Goal: Check status: Check status

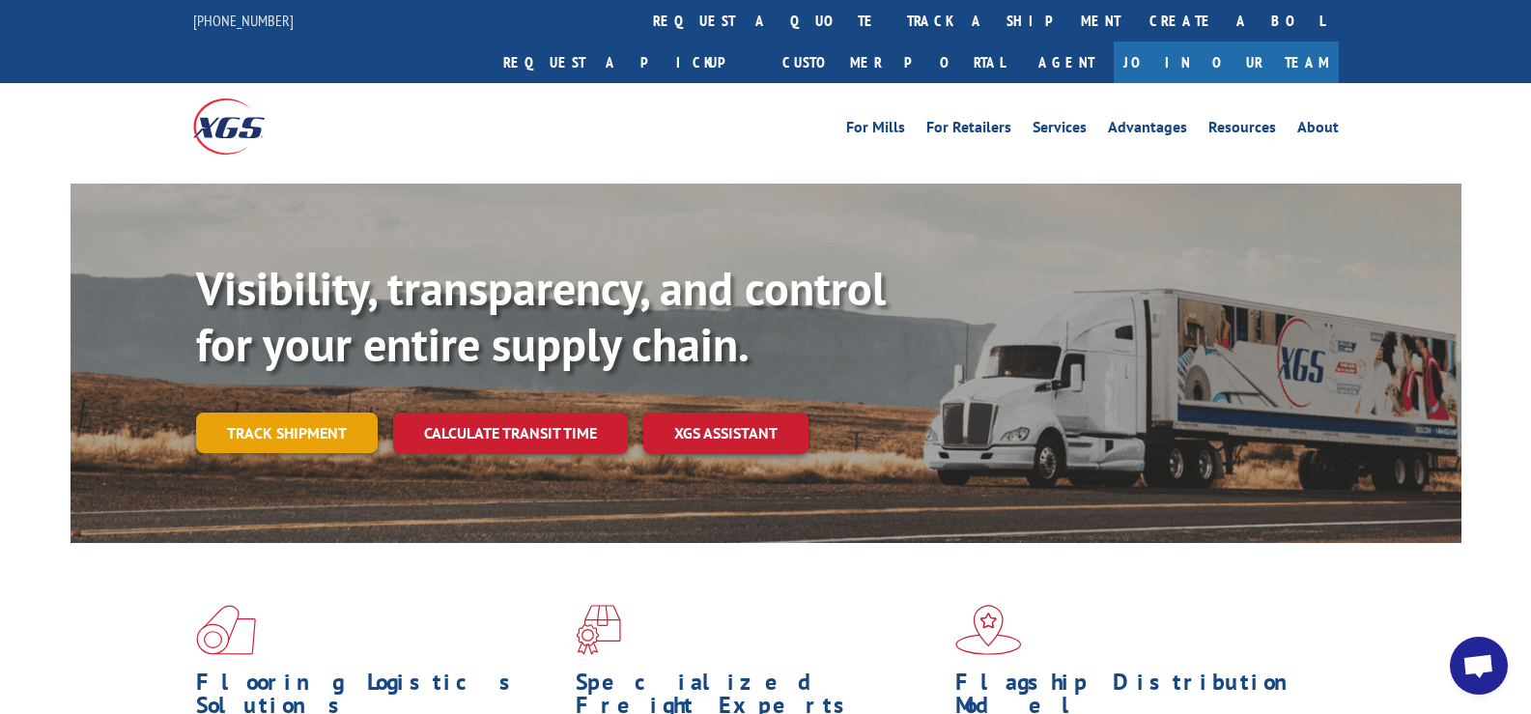
click at [340, 413] on link "Track shipment" at bounding box center [287, 433] width 182 height 41
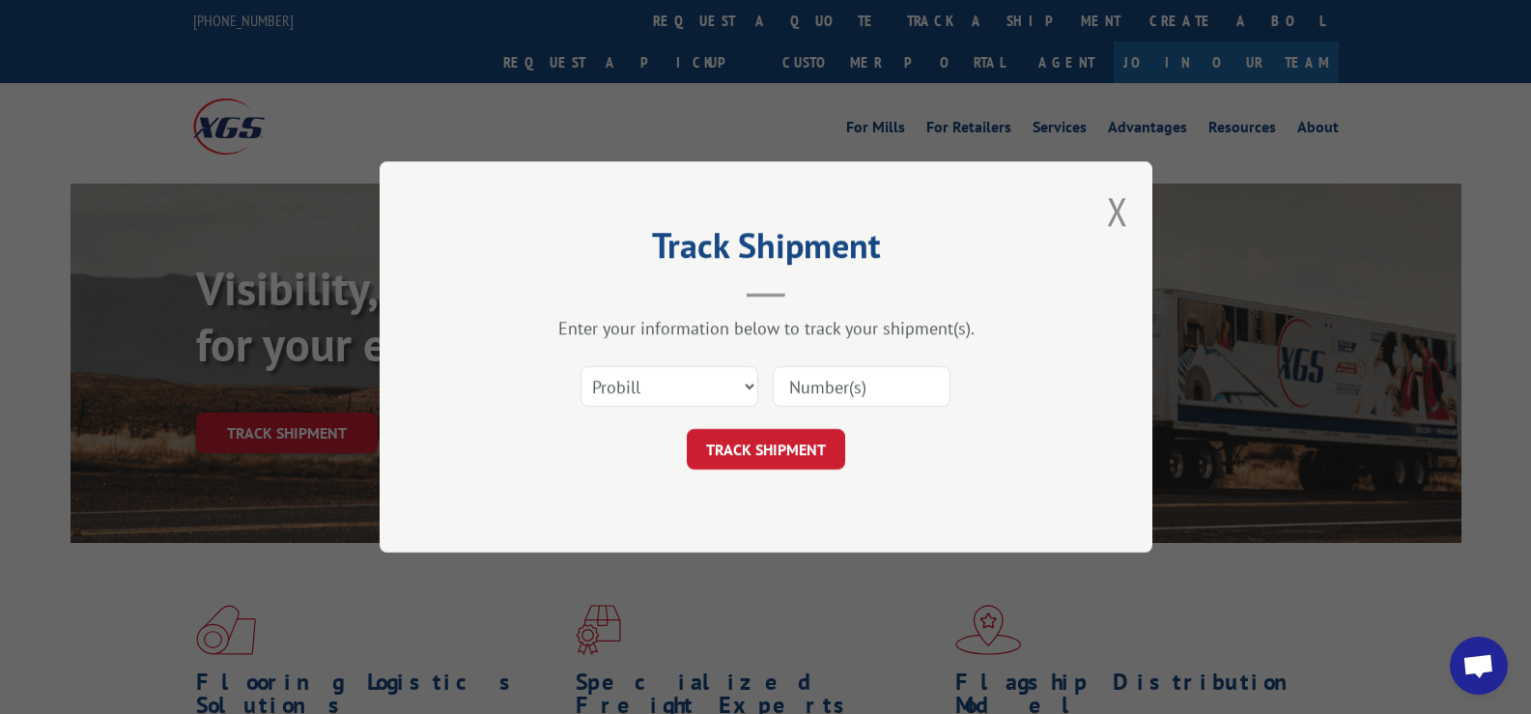
click at [850, 380] on input at bounding box center [862, 386] width 178 height 41
paste input "17228814"
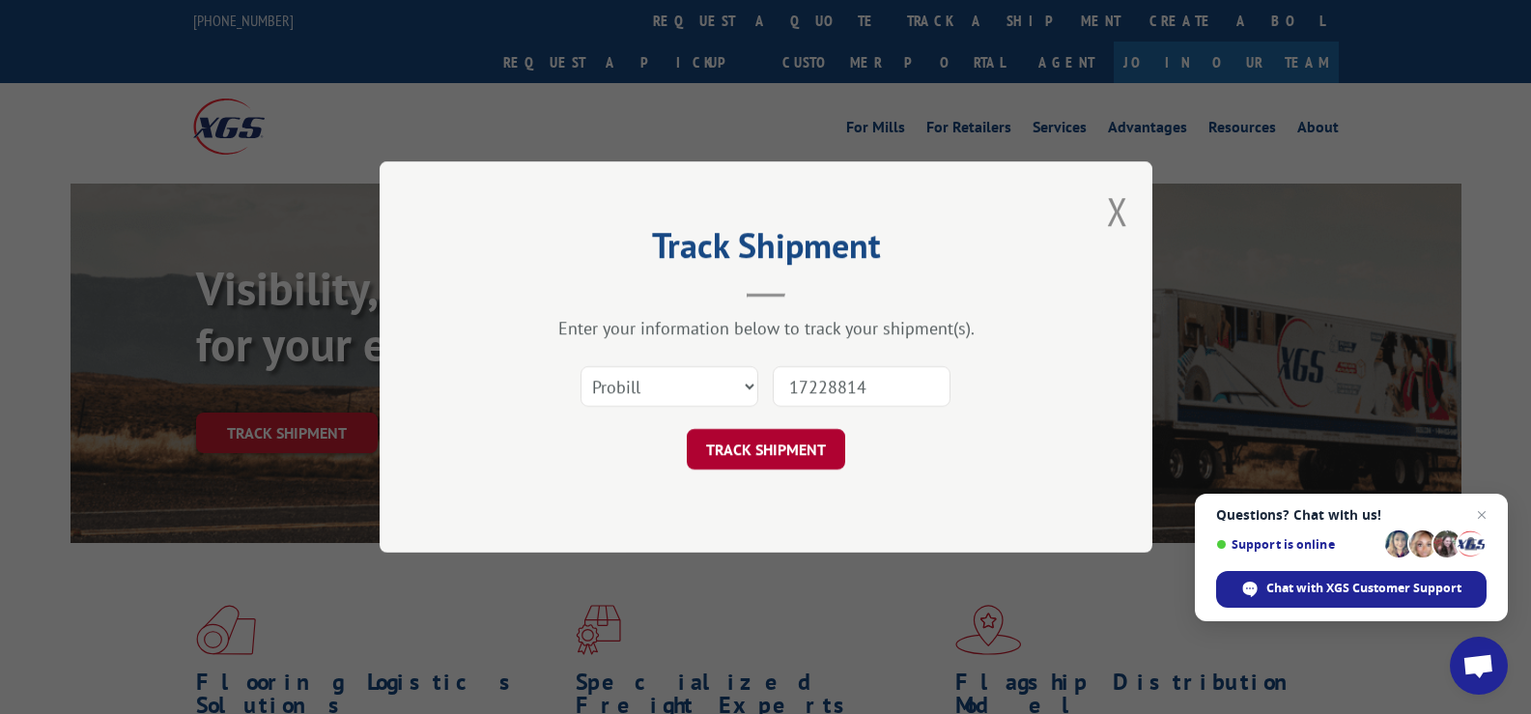
type input "17228814"
click at [783, 455] on button "TRACK SHIPMENT" at bounding box center [766, 449] width 158 height 41
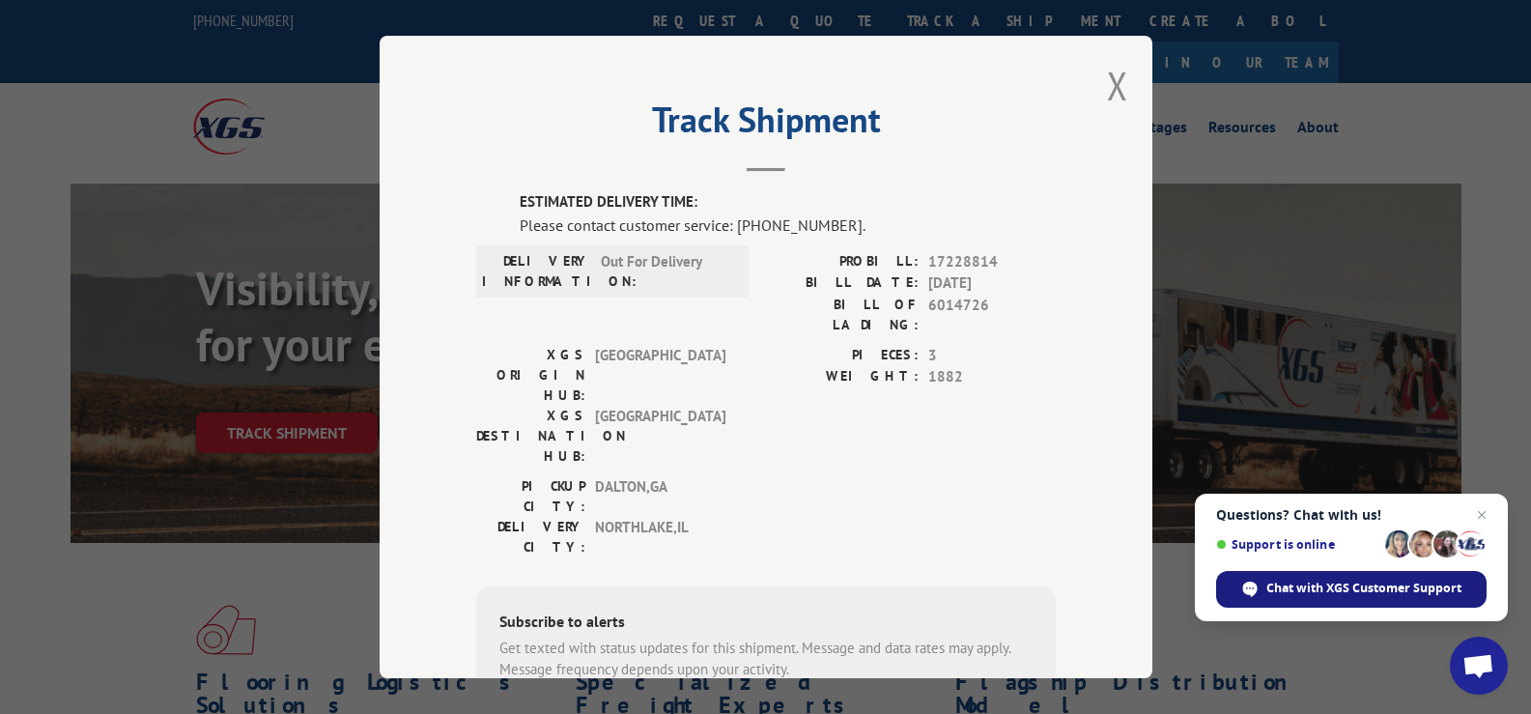
click at [1385, 589] on span "Chat with XGS Customer Support" at bounding box center [1364, 588] width 195 height 17
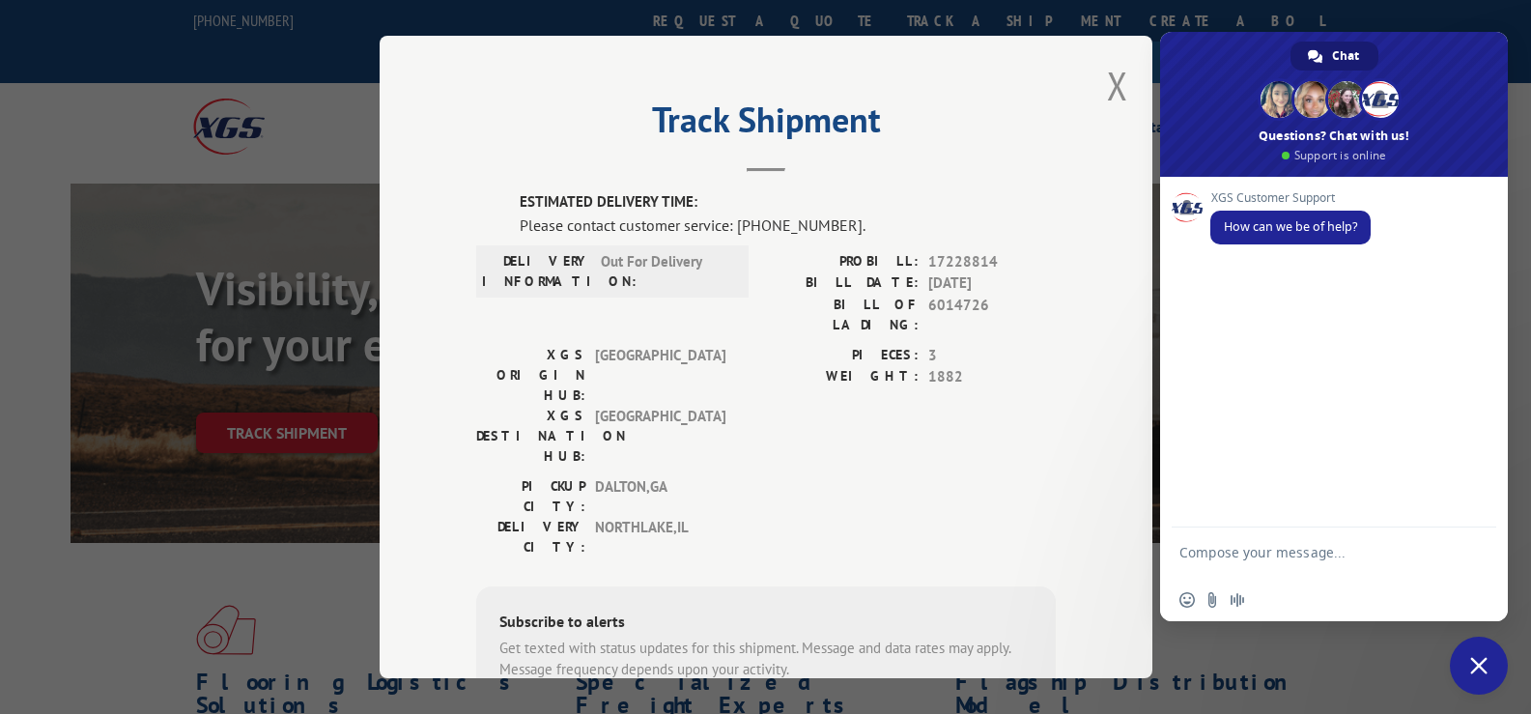
click at [1268, 559] on textarea "Compose your message..." at bounding box center [1313, 561] width 267 height 35
type textarea "what is the Chicago terminal's phone # ?"
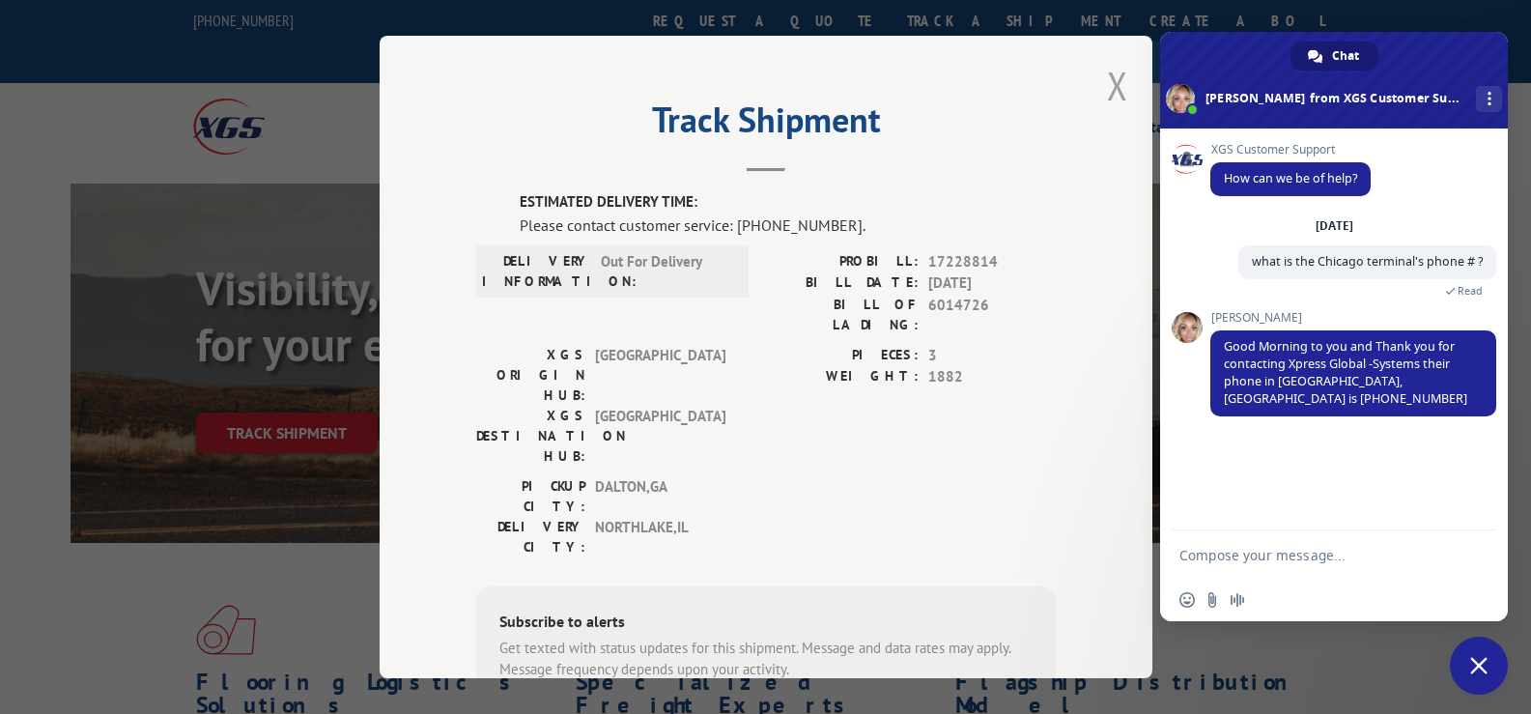
click at [1107, 87] on button "Close modal" at bounding box center [1117, 85] width 21 height 51
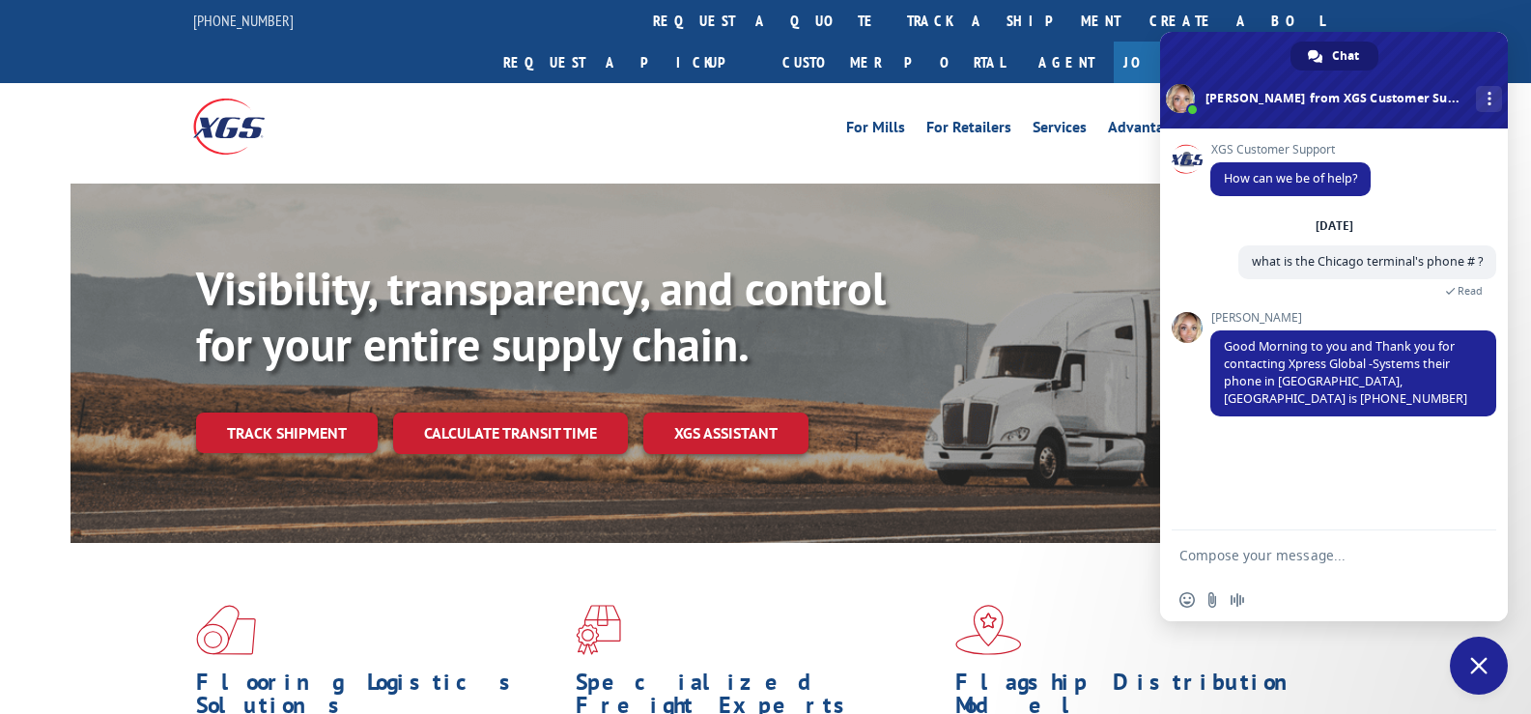
click at [1481, 658] on span "Close chat" at bounding box center [1479, 665] width 17 height 17
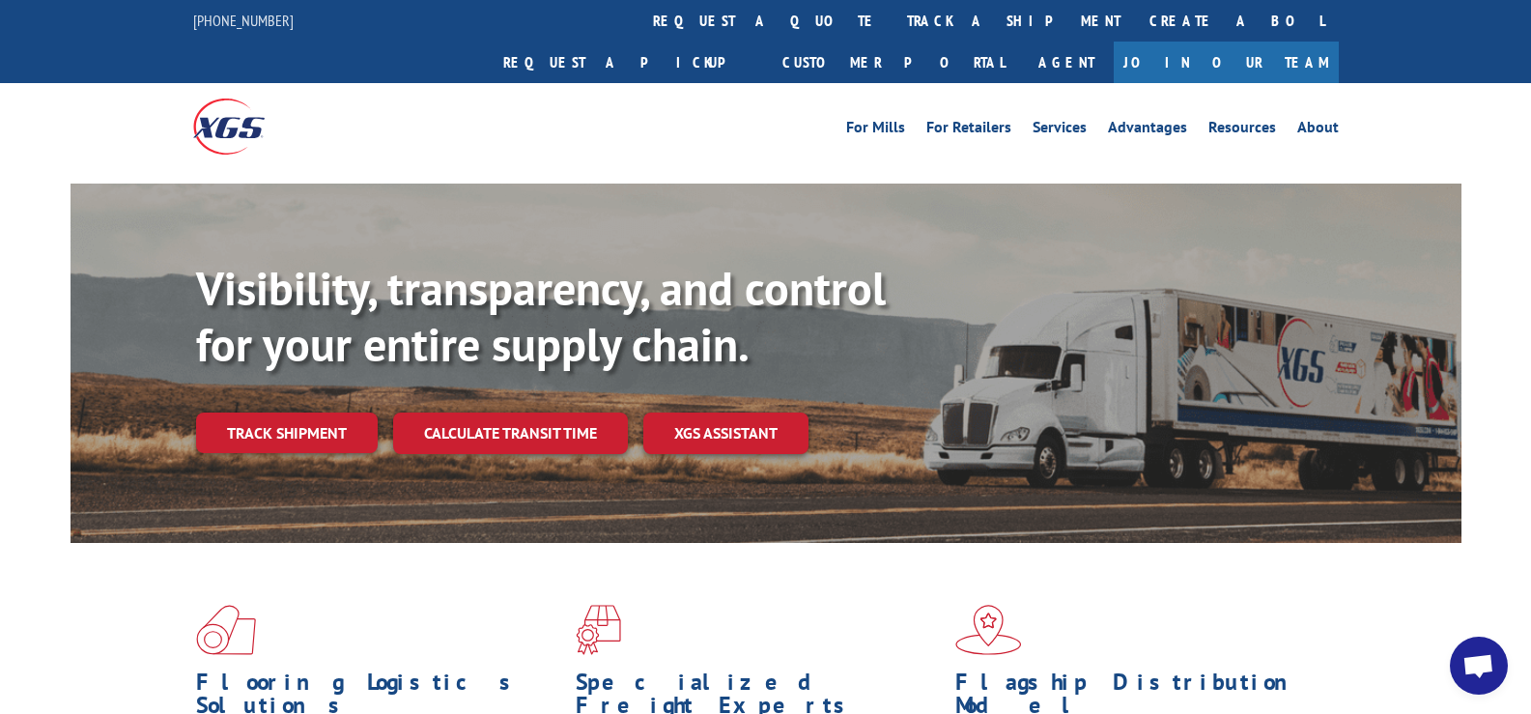
click at [893, 28] on link "track a shipment" at bounding box center [1014, 21] width 243 height 42
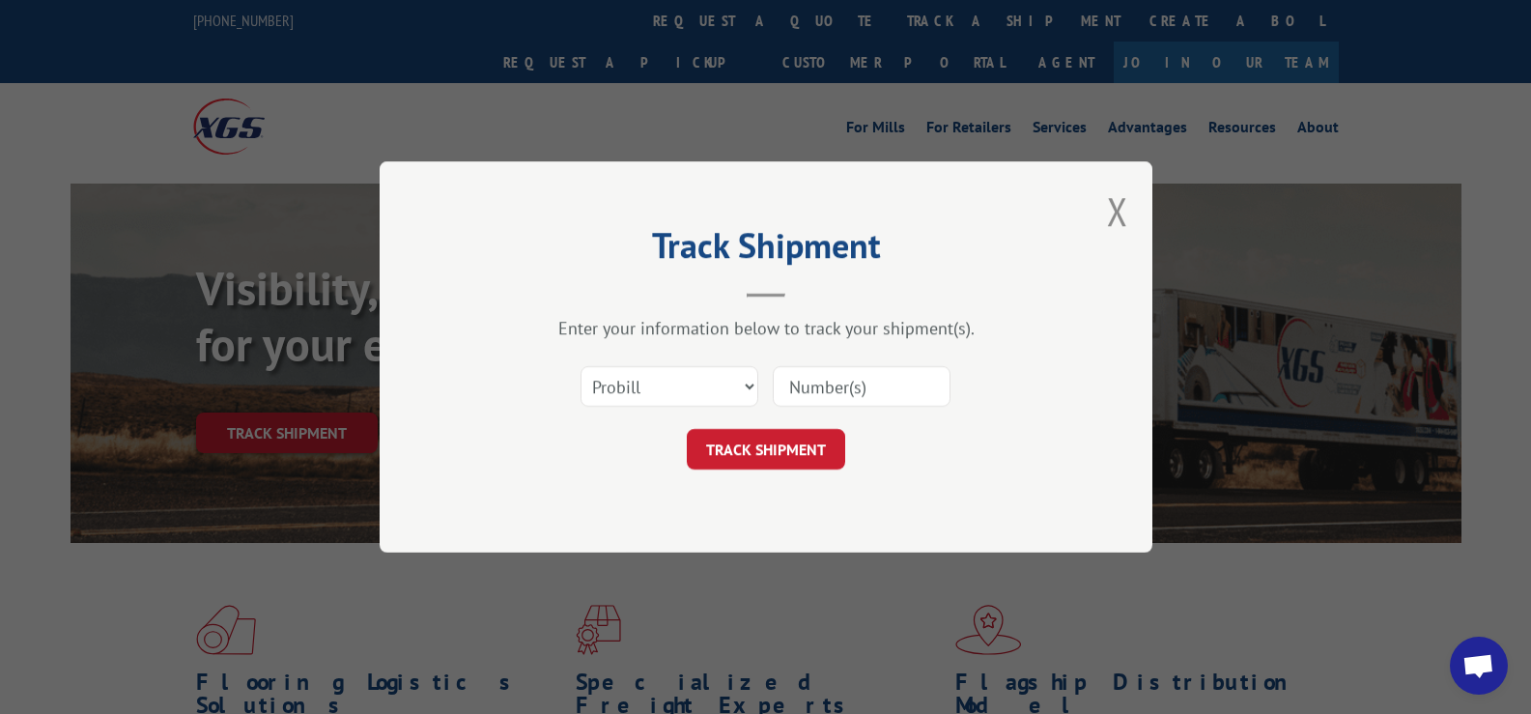
click at [851, 383] on input at bounding box center [862, 386] width 178 height 41
type input "908052"
click button "TRACK SHIPMENT" at bounding box center [766, 449] width 158 height 41
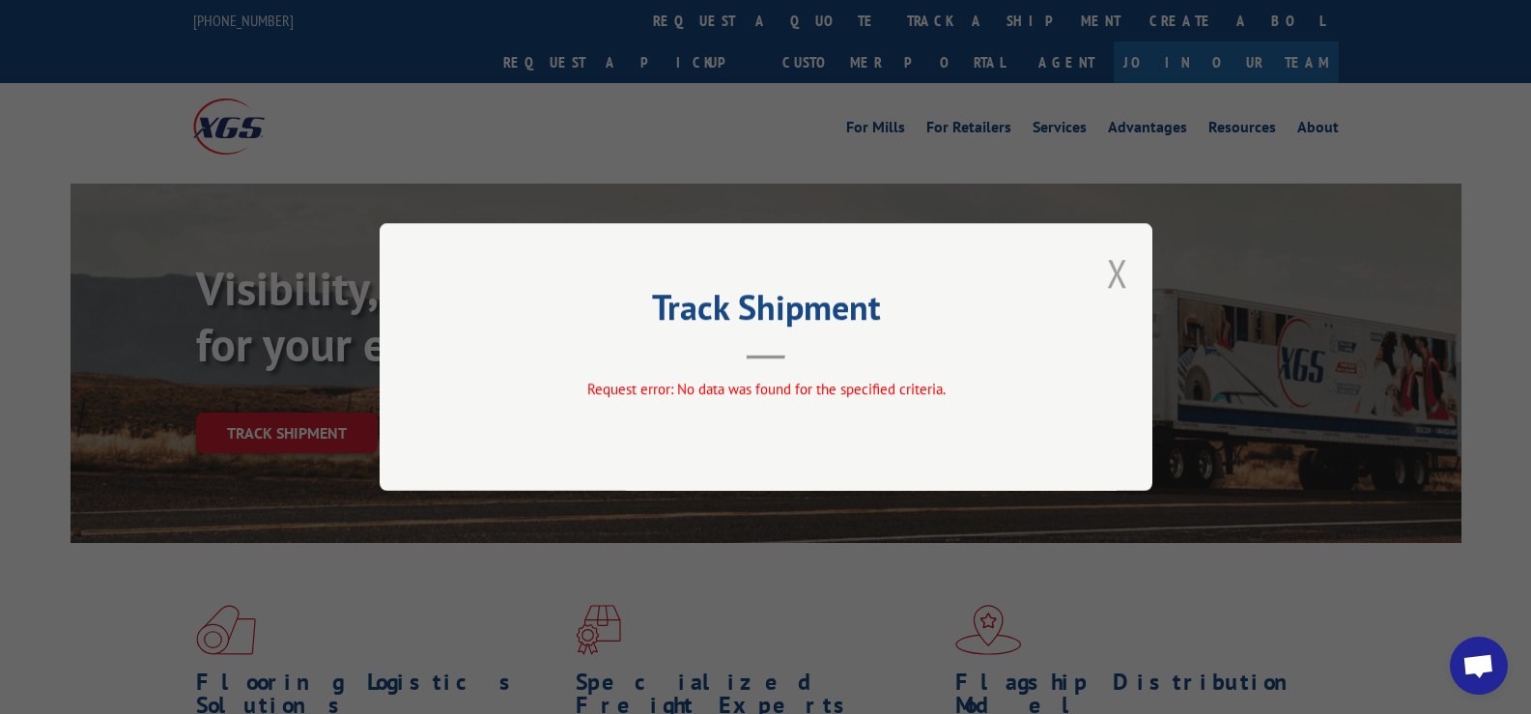
click at [1119, 270] on button "Close modal" at bounding box center [1117, 272] width 21 height 51
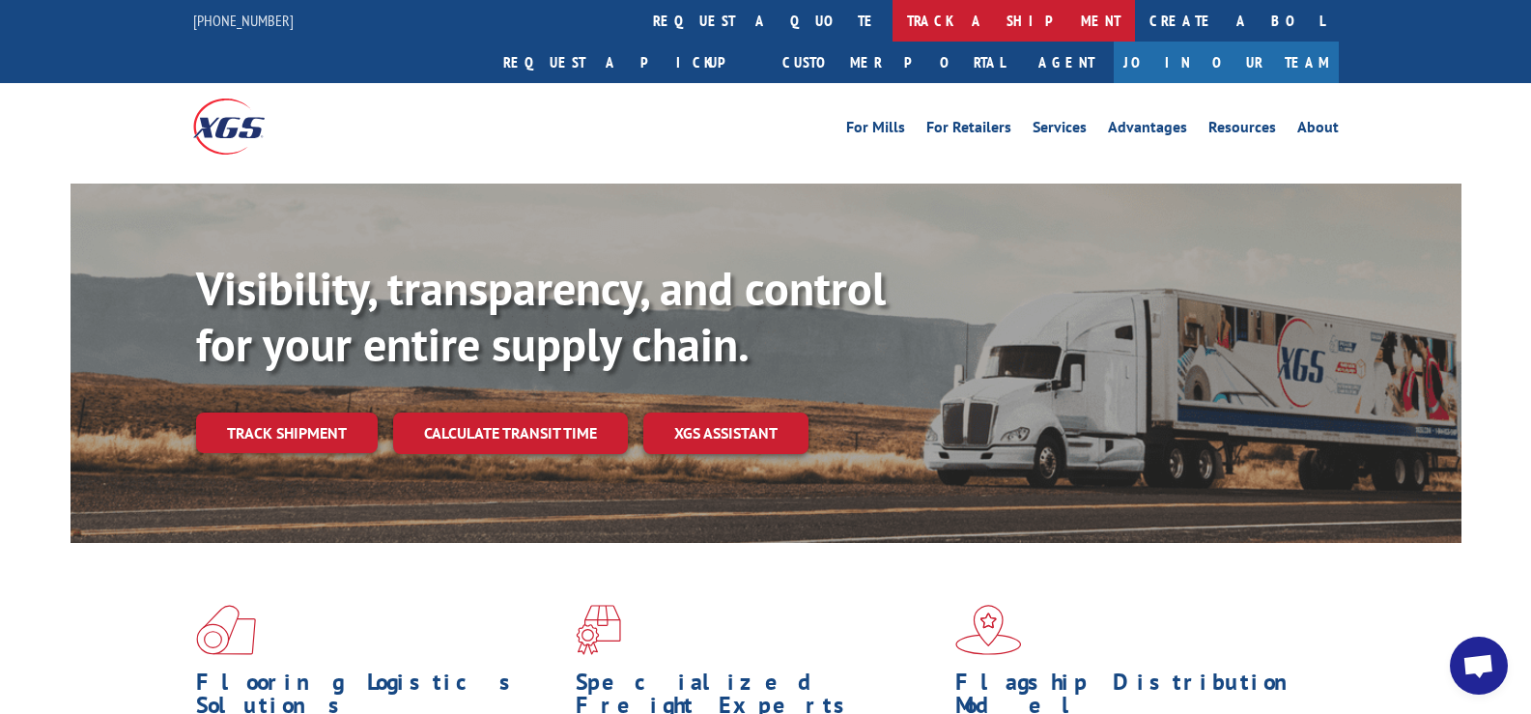
click at [893, 17] on link "track a shipment" at bounding box center [1014, 21] width 243 height 42
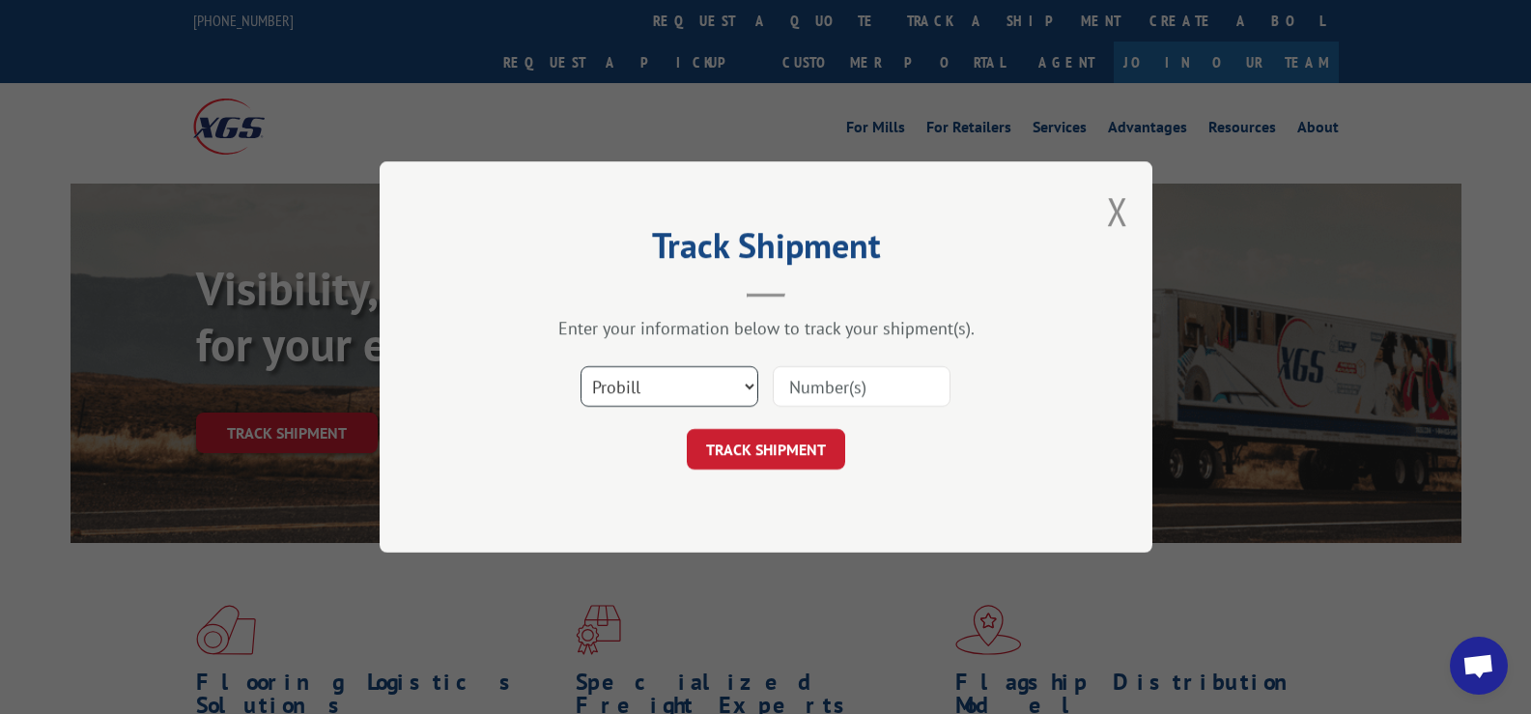
drag, startPoint x: 703, startPoint y: 379, endPoint x: 703, endPoint y: 396, distance: 17.4
click at [703, 383] on select "Select category... Probill BOL PO" at bounding box center [670, 386] width 178 height 41
select select "po"
click at [581, 366] on select "Select category... Probill BOL PO" at bounding box center [670, 386] width 178 height 41
click at [865, 394] on input at bounding box center [862, 386] width 178 height 41
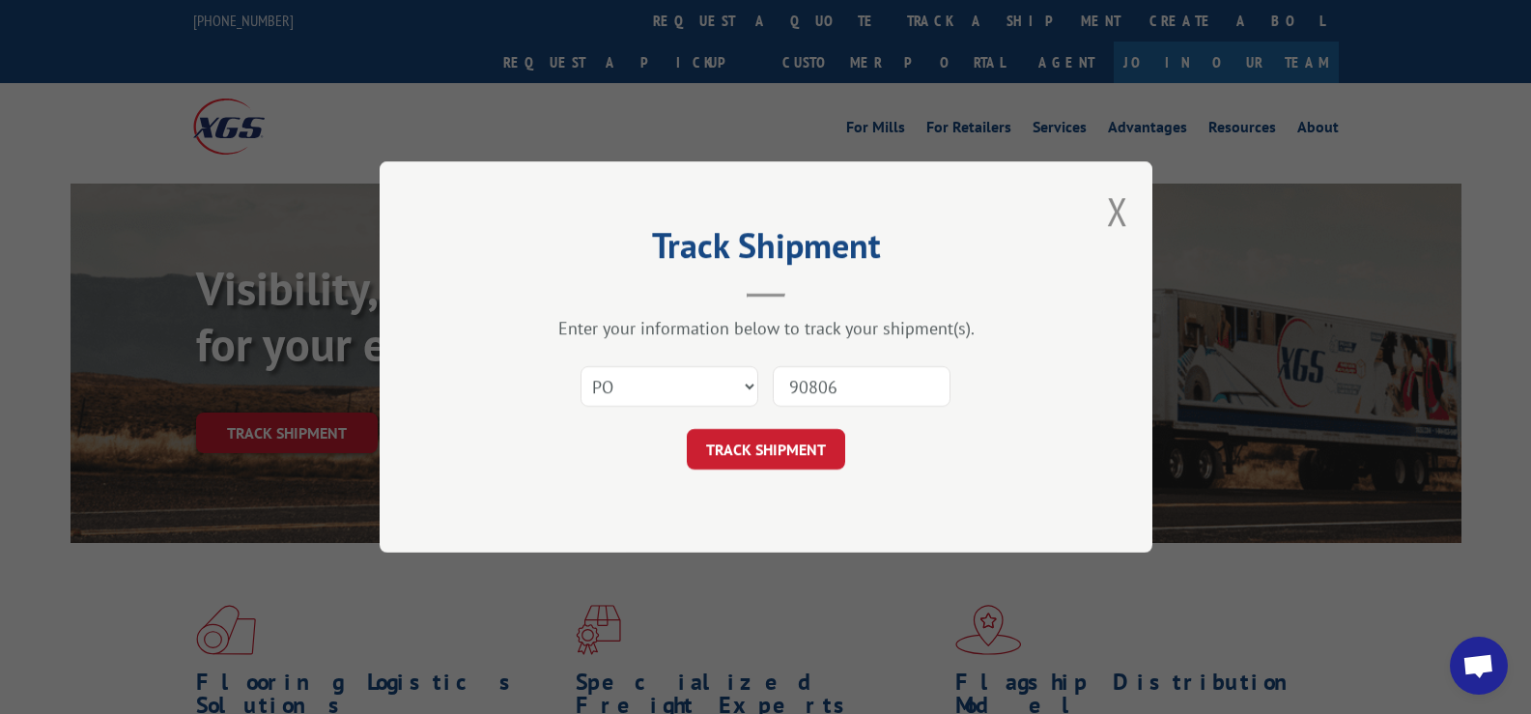
type input "908062"
click button "TRACK SHIPMENT" at bounding box center [766, 449] width 158 height 41
